Goal: Navigation & Orientation: Understand site structure

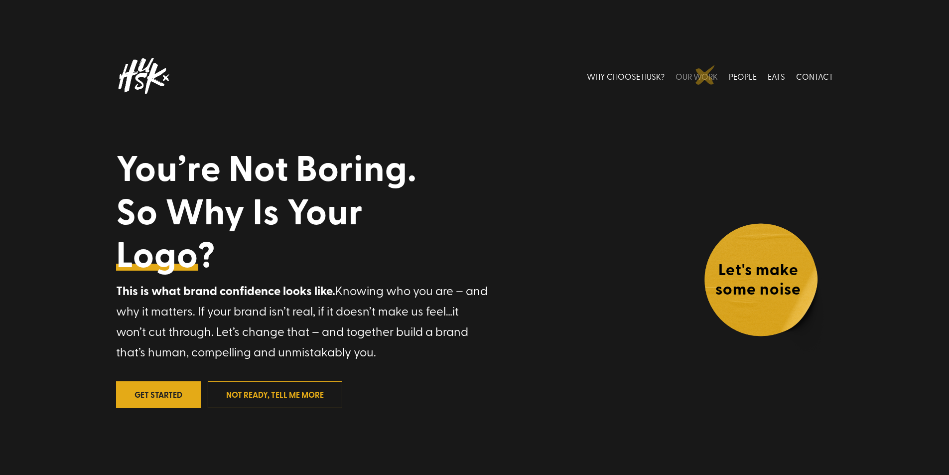
click at [706, 75] on link "OUR WORK" at bounding box center [697, 76] width 42 height 44
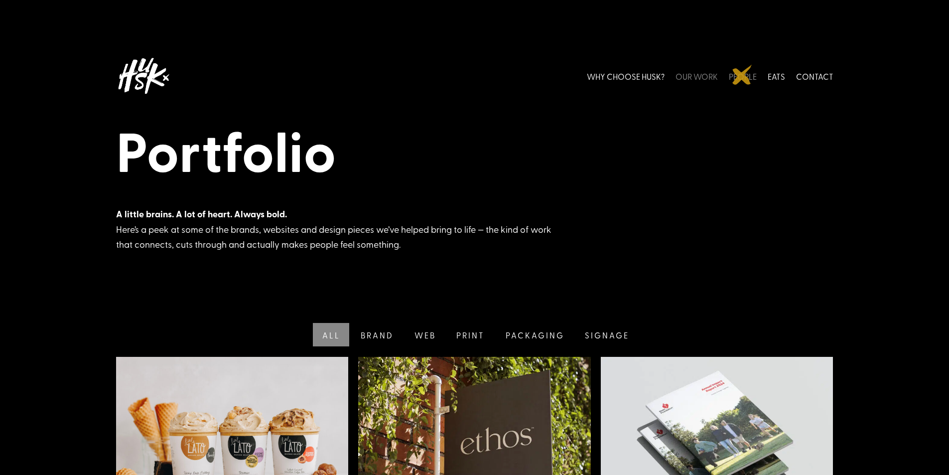
click at [743, 75] on link "PEOPLE" at bounding box center [743, 76] width 28 height 44
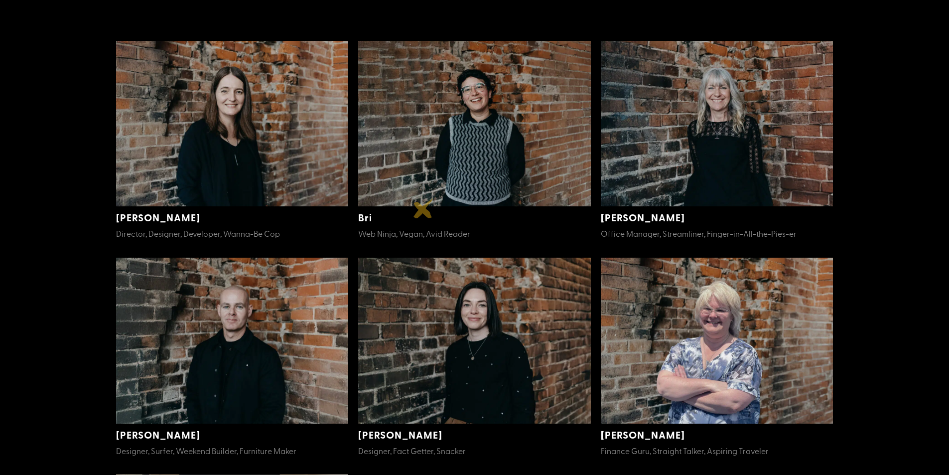
scroll to position [279, 0]
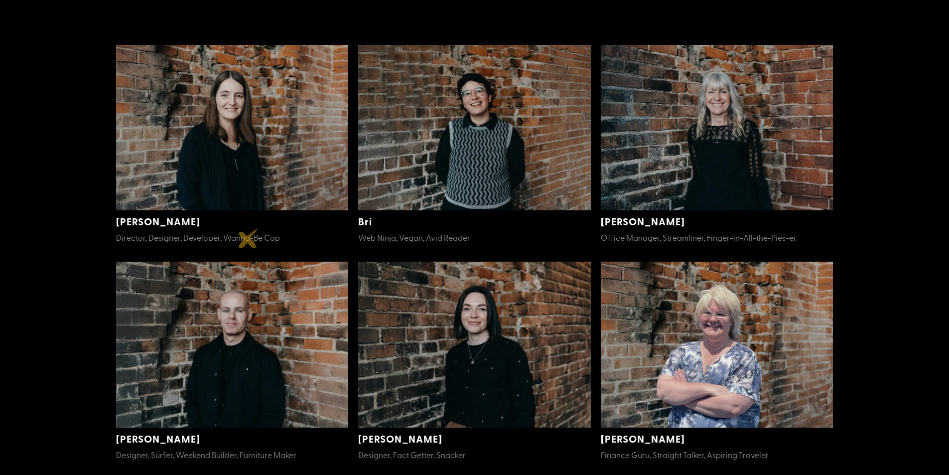
click at [248, 238] on span "Director, Designer, Developer, Wanna-Be Cop" at bounding box center [198, 237] width 164 height 11
click at [239, 178] on img at bounding box center [232, 128] width 233 height 166
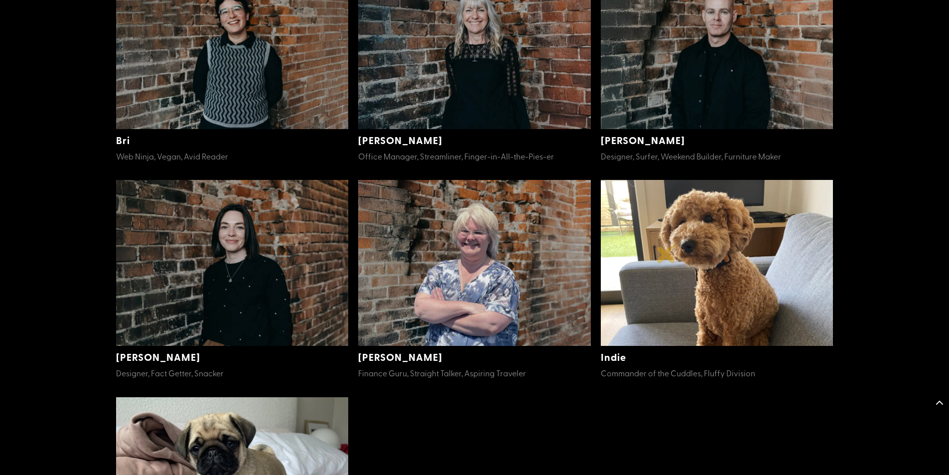
scroll to position [1316, 0]
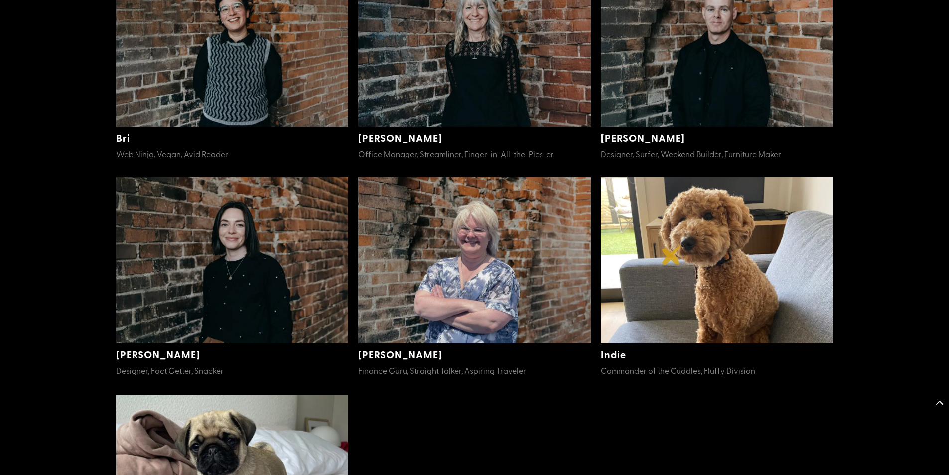
click at [672, 255] on img at bounding box center [717, 260] width 233 height 166
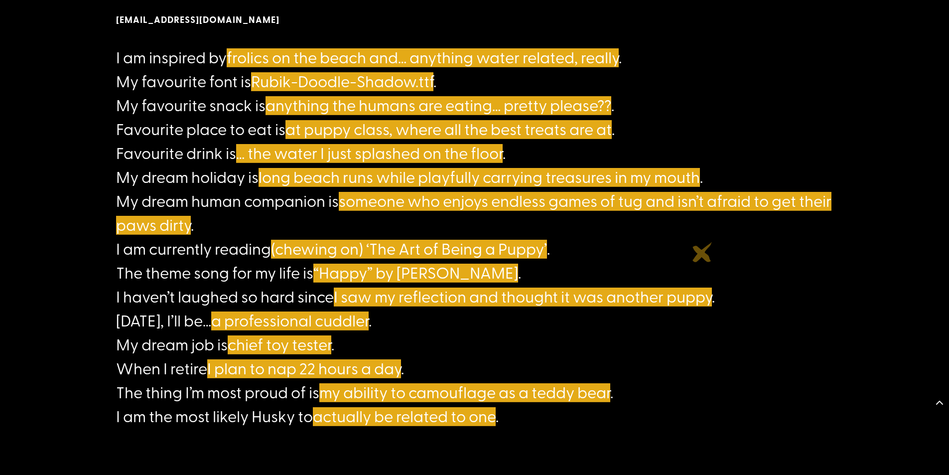
scroll to position [758, 0]
